Goal: Task Accomplishment & Management: Manage account settings

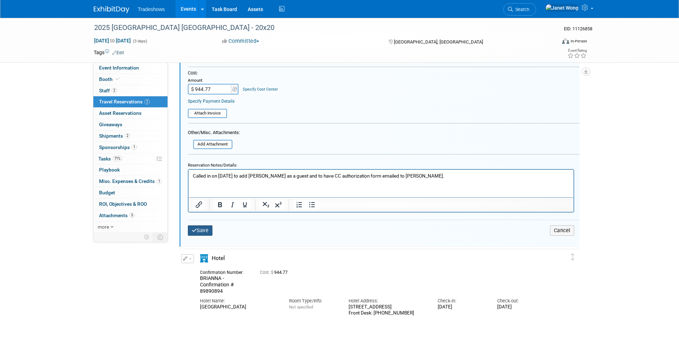
click at [204, 229] on button "Save" at bounding box center [200, 230] width 25 height 10
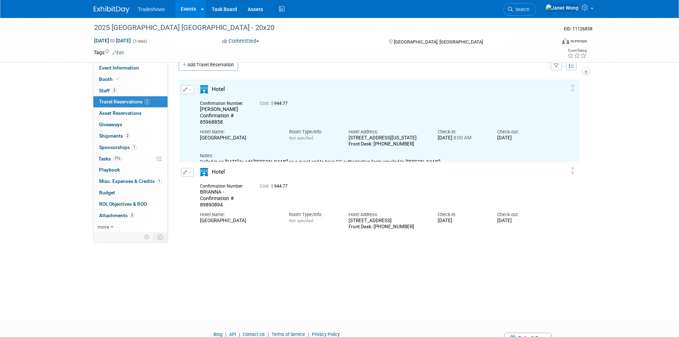
scroll to position [12, 0]
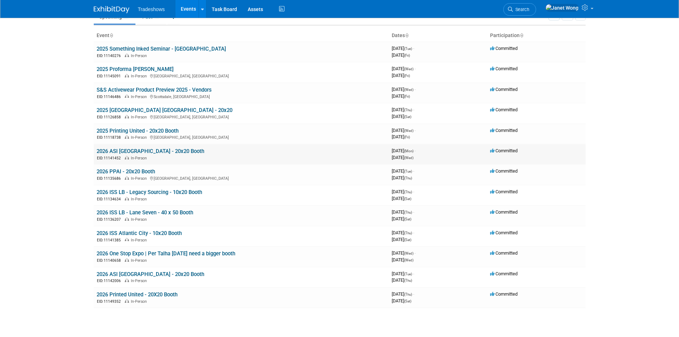
click at [130, 150] on link "2026 ASI [GEOGRAPHIC_DATA] - 20x20 Booth" at bounding box center [151, 151] width 108 height 6
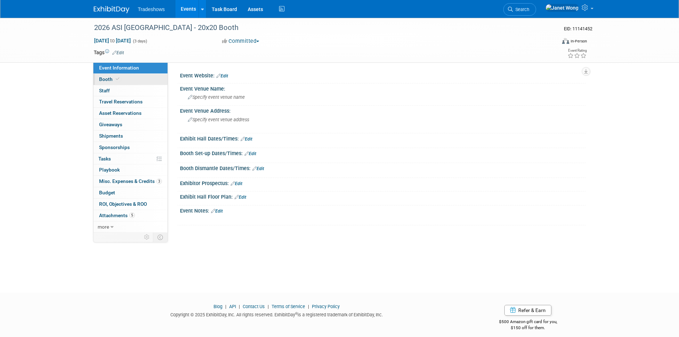
click at [121, 78] on link "Booth" at bounding box center [130, 79] width 74 height 11
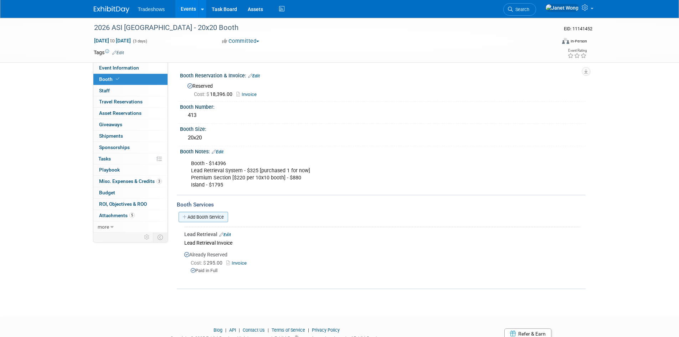
click at [203, 214] on link "Add Booth Service" at bounding box center [203, 217] width 50 height 10
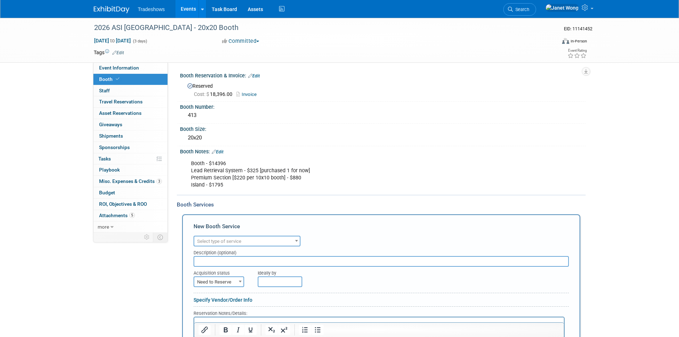
click at [289, 204] on div "Booth Services" at bounding box center [381, 205] width 409 height 8
click at [223, 152] on link "Edit" at bounding box center [218, 151] width 12 height 5
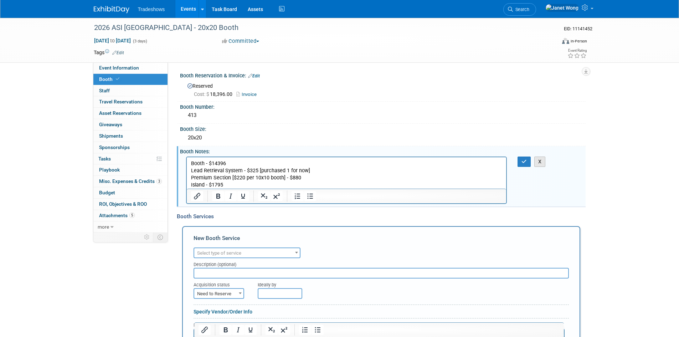
click at [539, 158] on button "X" at bounding box center [539, 161] width 11 height 10
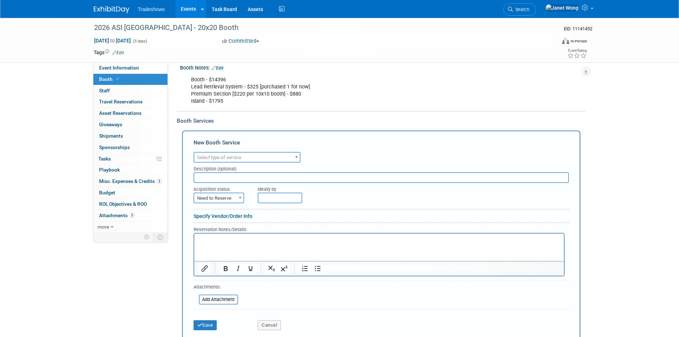
scroll to position [71, 0]
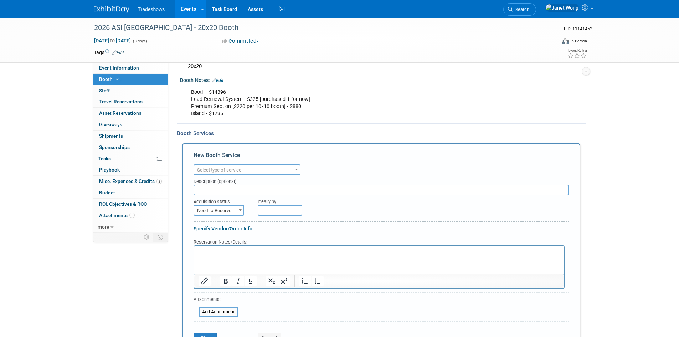
click at [261, 167] on span "Select type of service" at bounding box center [246, 170] width 105 height 10
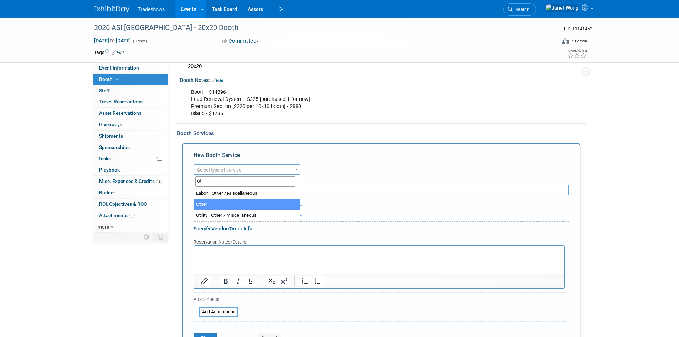
type input "ot"
select select "1"
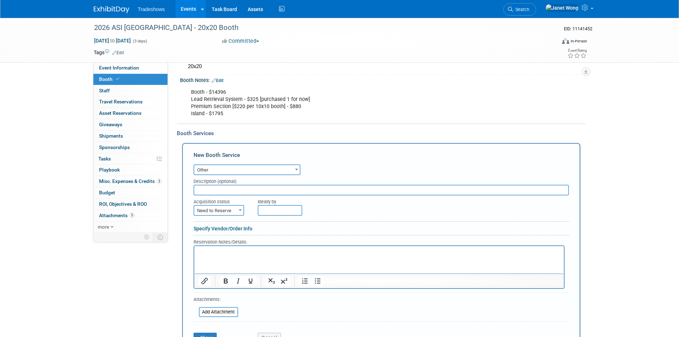
click at [252, 192] on input "text" at bounding box center [380, 190] width 375 height 11
type input "a"
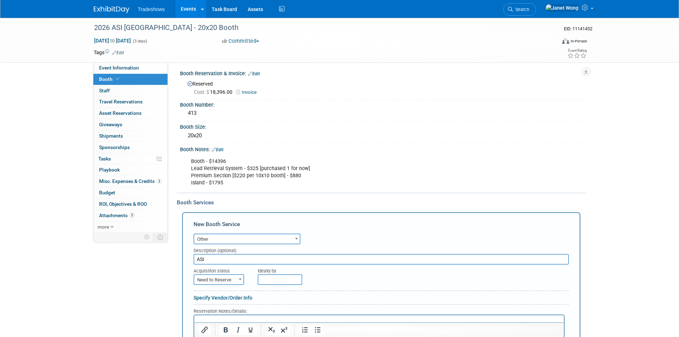
scroll to position [0, 0]
type input "A"
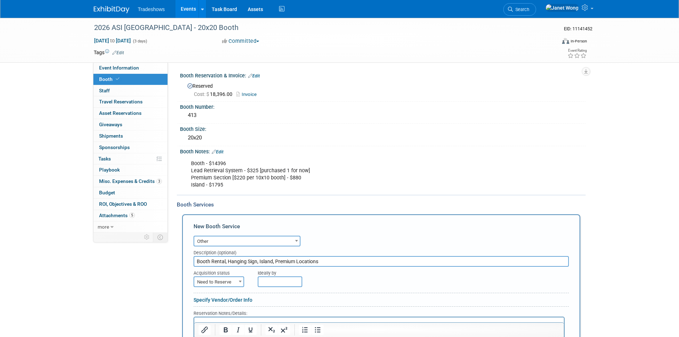
type input "Booth Rental, Hanging Sign, Island, Premium Locations"
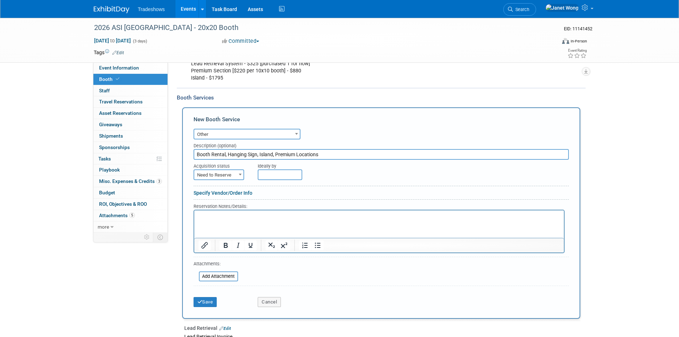
click at [219, 171] on span "Need to Reserve" at bounding box center [218, 175] width 49 height 10
select select "2"
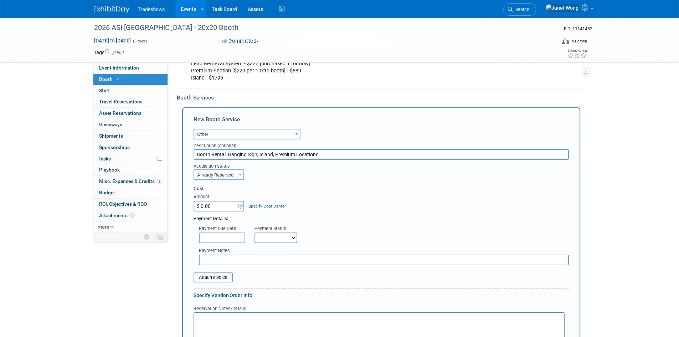
click at [231, 207] on input "$ 0.00" at bounding box center [215, 206] width 45 height 11
paste input "9,873"
type input "$ 9,873.00"
click at [266, 219] on div "Payment Details:" at bounding box center [380, 216] width 375 height 11
click at [258, 236] on select "Not Paid Yet Partially Paid Paid in Full" at bounding box center [275, 237] width 43 height 11
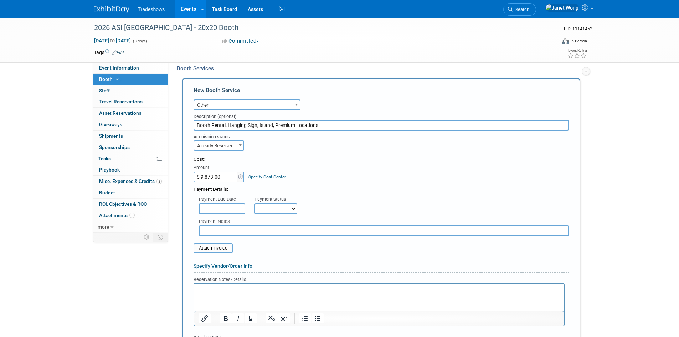
scroll to position [142, 0]
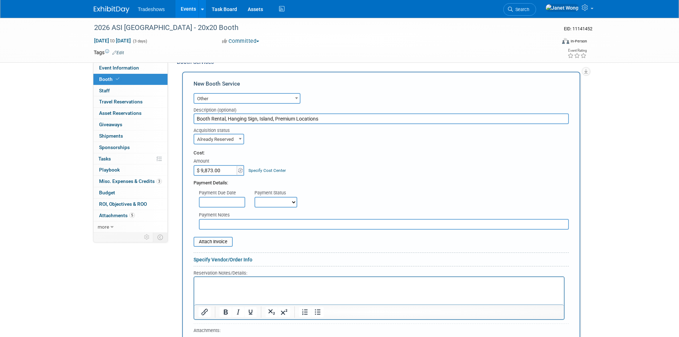
click at [277, 198] on select "Not Paid Yet Partially Paid Paid in Full" at bounding box center [275, 202] width 43 height 11
select select "2"
click at [254, 197] on select "Not Paid Yet Partially Paid Paid in Full" at bounding box center [275, 202] width 43 height 11
click at [221, 240] on input "file" at bounding box center [189, 241] width 85 height 9
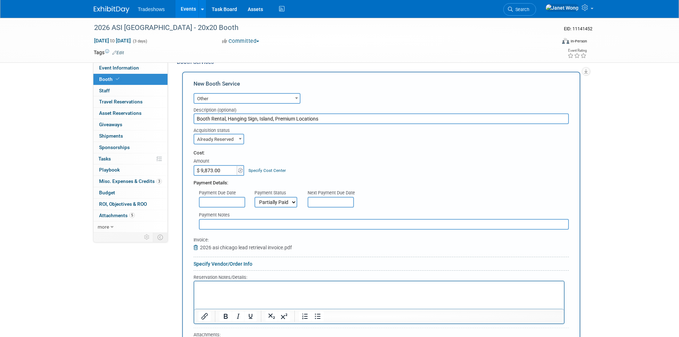
click at [195, 247] on icon at bounding box center [196, 247] width 6 height 5
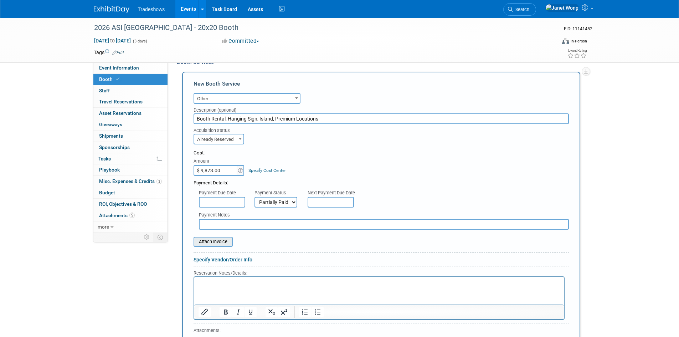
click at [221, 242] on input "file" at bounding box center [189, 241] width 85 height 9
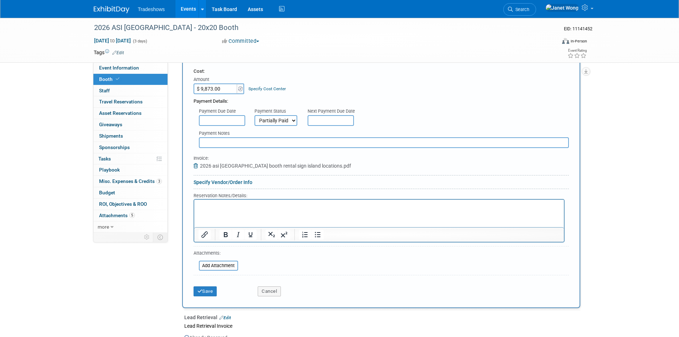
scroll to position [249, 0]
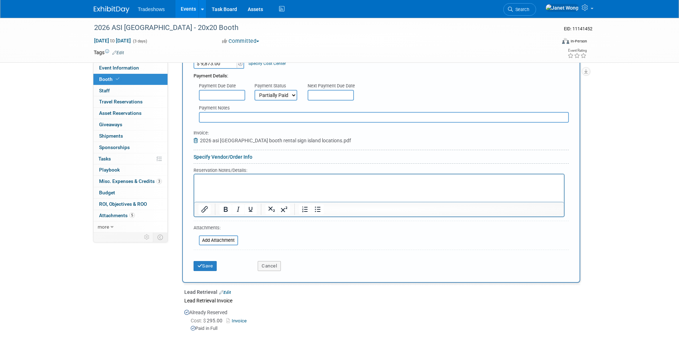
click at [193, 141] on icon at bounding box center [196, 140] width 6 height 5
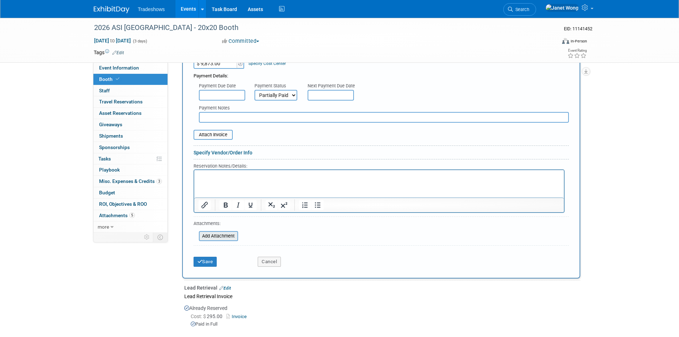
click at [220, 238] on input "file" at bounding box center [194, 236] width 85 height 9
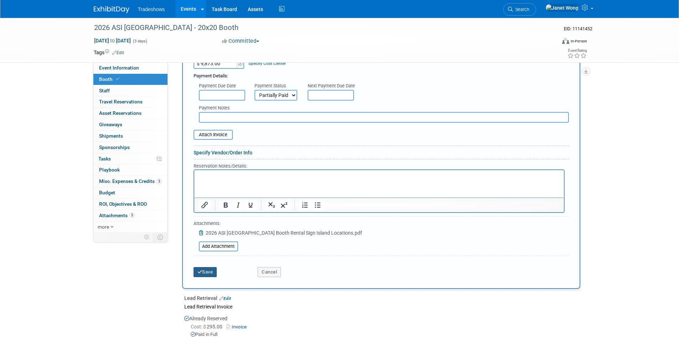
click at [209, 274] on button "Save" at bounding box center [205, 272] width 24 height 10
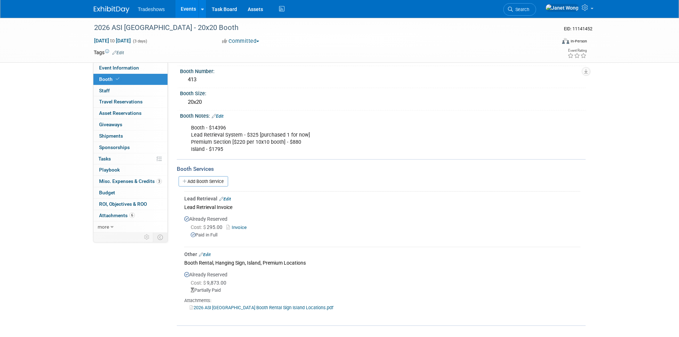
scroll to position [71, 0]
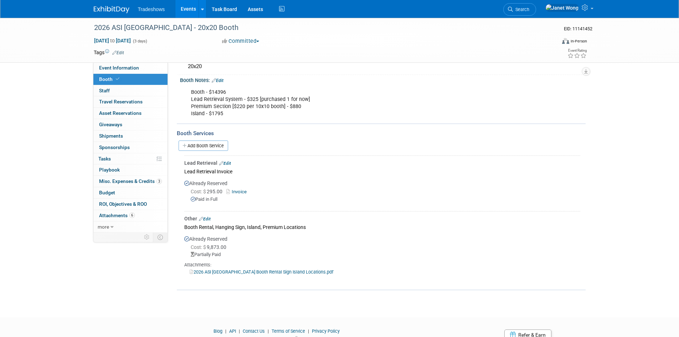
click at [226, 160] on div "Lead Retrieval Edit" at bounding box center [382, 162] width 396 height 7
click at [224, 162] on link "Edit" at bounding box center [225, 163] width 12 height 5
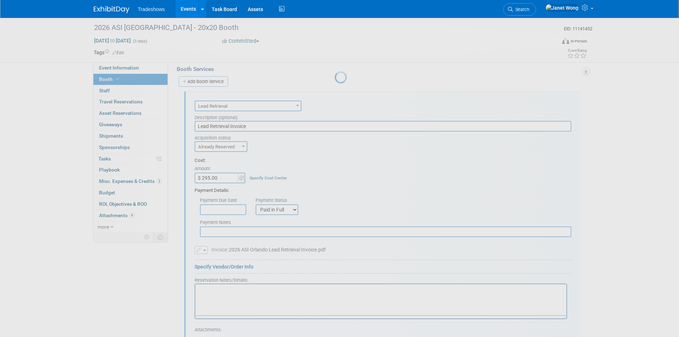
scroll to position [0, 0]
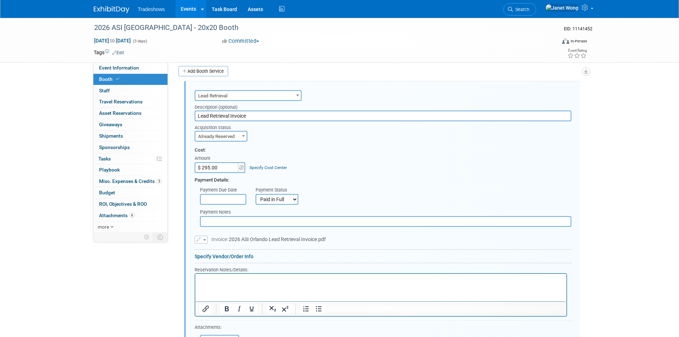
drag, startPoint x: 261, startPoint y: 113, endPoint x: 206, endPoint y: 126, distance: 55.9
click at [206, 126] on form "Audio / Video Carpet / Flooring Catering / Food / Beverage Floral / Decorative …" at bounding box center [383, 230] width 377 height 285
click at [553, 166] on div "Cost: Amount $ 295.00 Specify Cost Center Cost Center -- Not Specified --" at bounding box center [383, 160] width 377 height 26
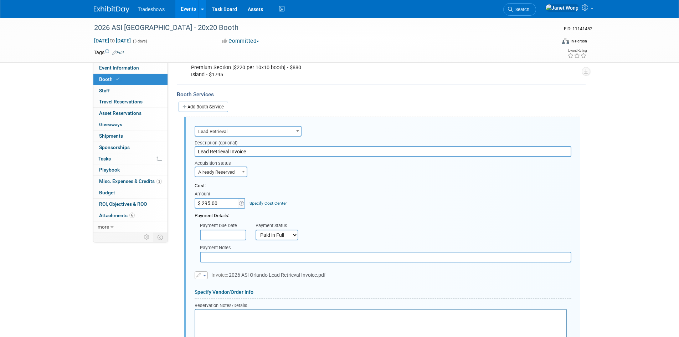
scroll to position [288, 0]
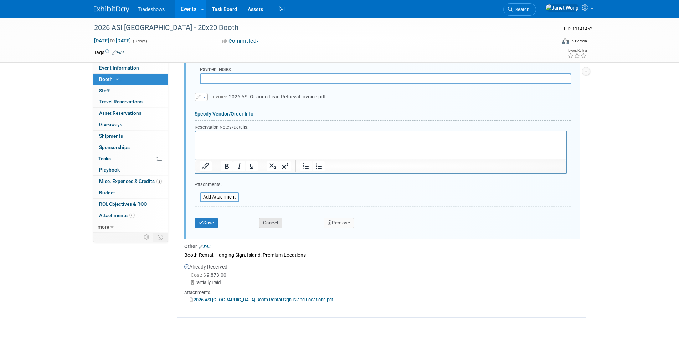
click at [263, 227] on button "Cancel" at bounding box center [270, 223] width 23 height 10
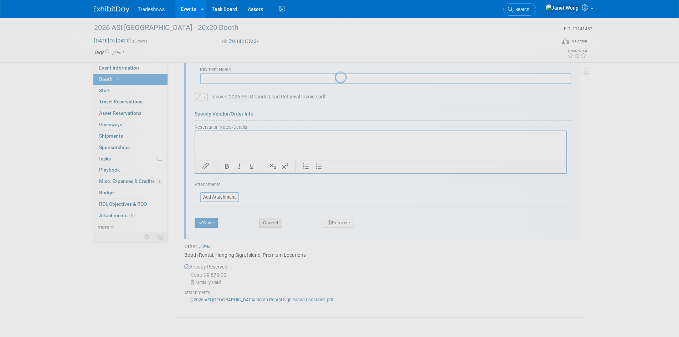
scroll to position [101, 0]
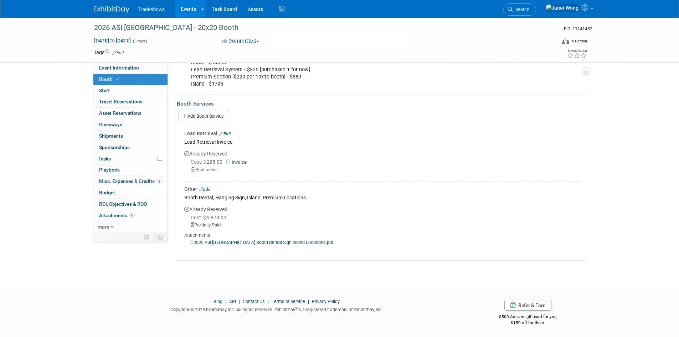
click at [207, 187] on link "Edit" at bounding box center [205, 189] width 12 height 5
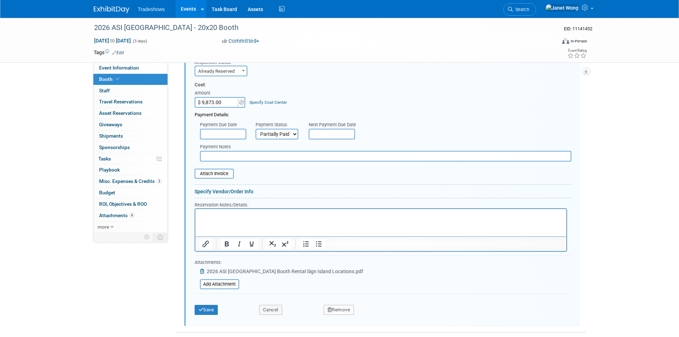
scroll to position [339, 0]
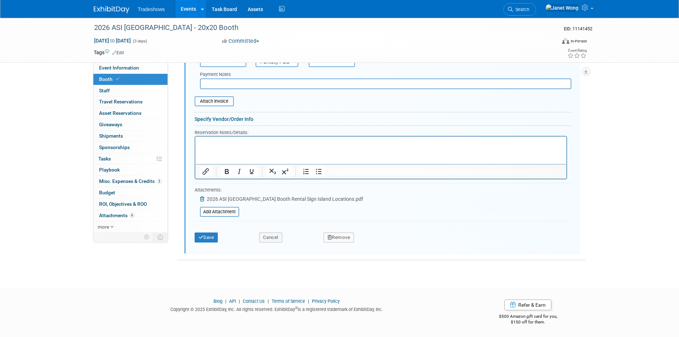
click at [204, 199] on icon at bounding box center [203, 198] width 6 height 5
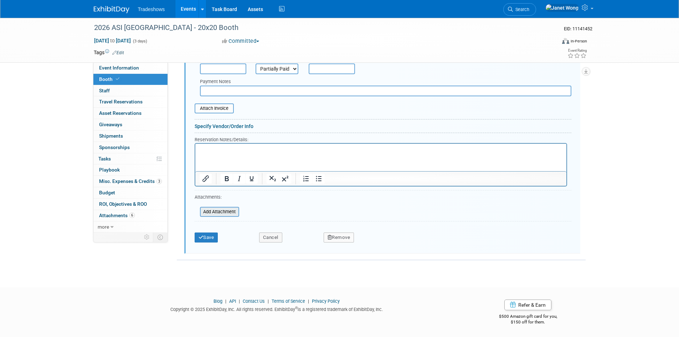
click at [216, 211] on input "file" at bounding box center [196, 211] width 85 height 9
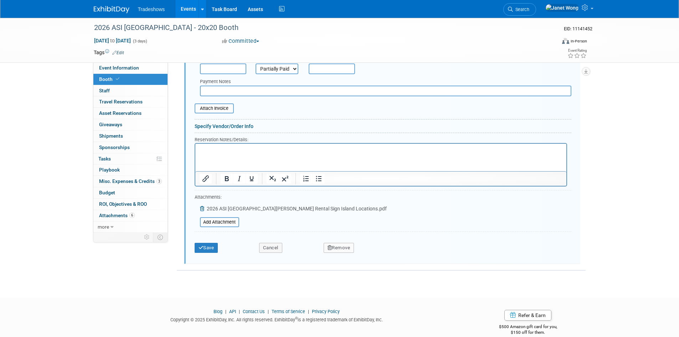
click at [264, 153] on html at bounding box center [380, 149] width 371 height 10
click at [208, 247] on button "Save" at bounding box center [207, 248] width 24 height 10
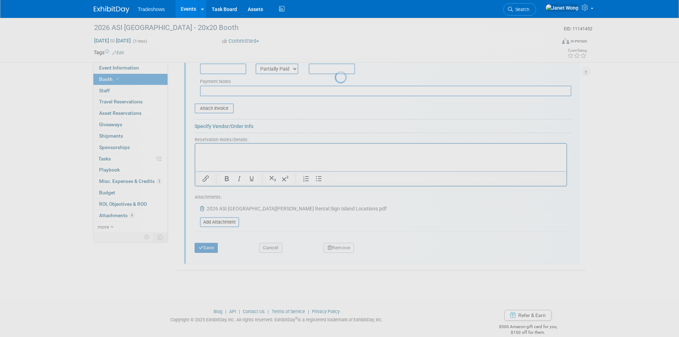
scroll to position [101, 0]
